Goal: Navigation & Orientation: Find specific page/section

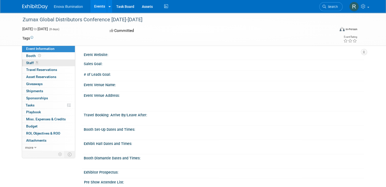
click at [26, 63] on span "Staff 1" at bounding box center [32, 63] width 13 height 4
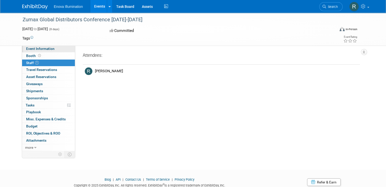
click at [36, 48] on span "Event Information" at bounding box center [40, 49] width 28 height 4
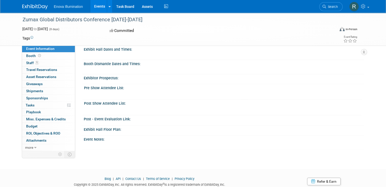
scroll to position [94, 0]
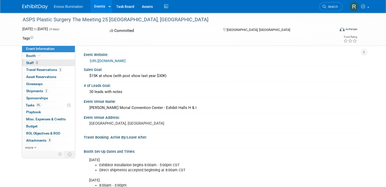
click at [26, 62] on span "Staff 2" at bounding box center [32, 63] width 13 height 4
